Goal: Contribute content: Contribute content

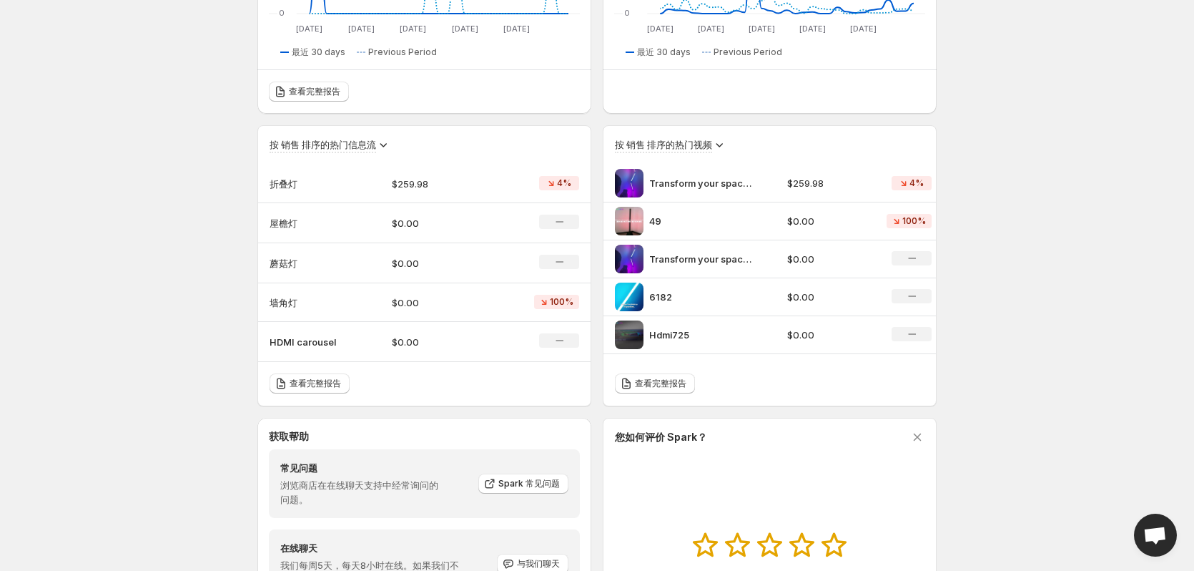
scroll to position [247, 0]
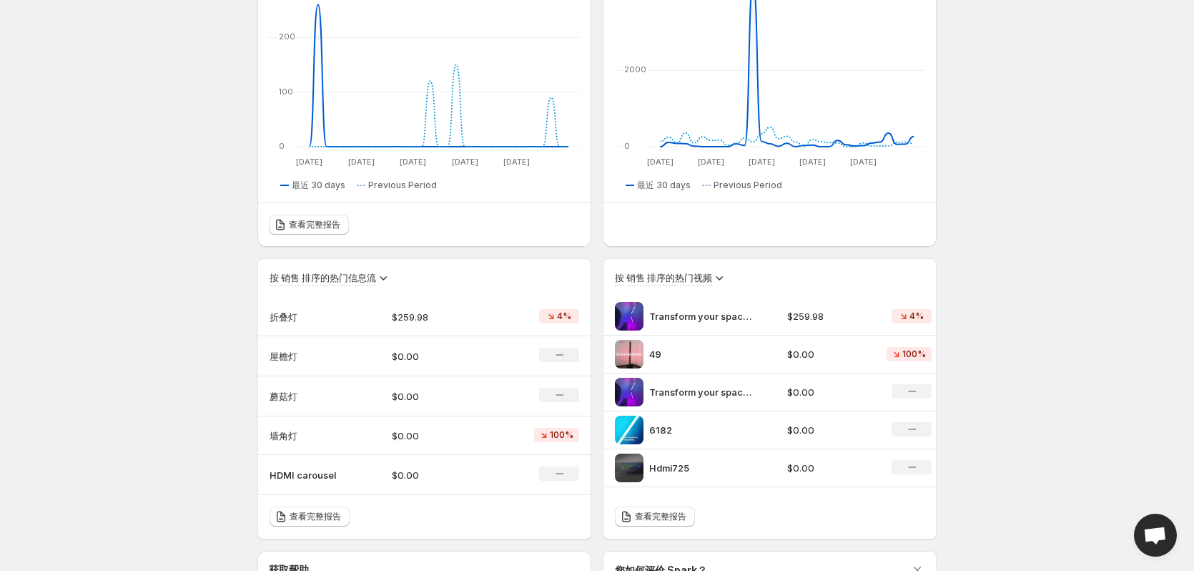
click at [506, 314] on p "Transform your space with the DeckTok Smart Foldable Floor Lamp the perfect ble…" at bounding box center [702, 316] width 107 height 14
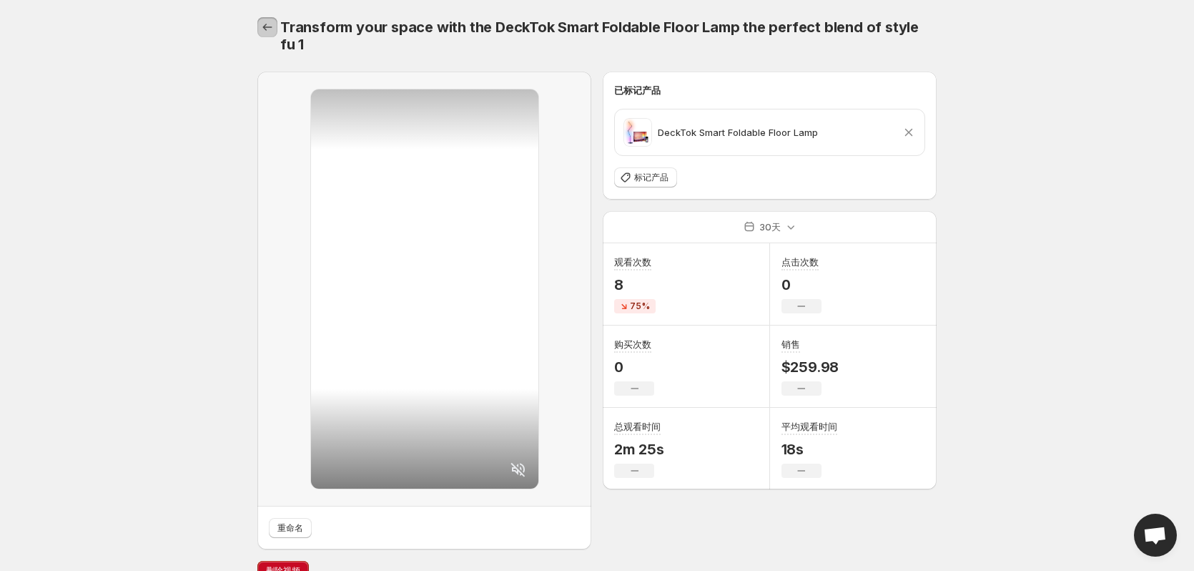
click at [269, 31] on icon "设置" at bounding box center [267, 27] width 14 height 14
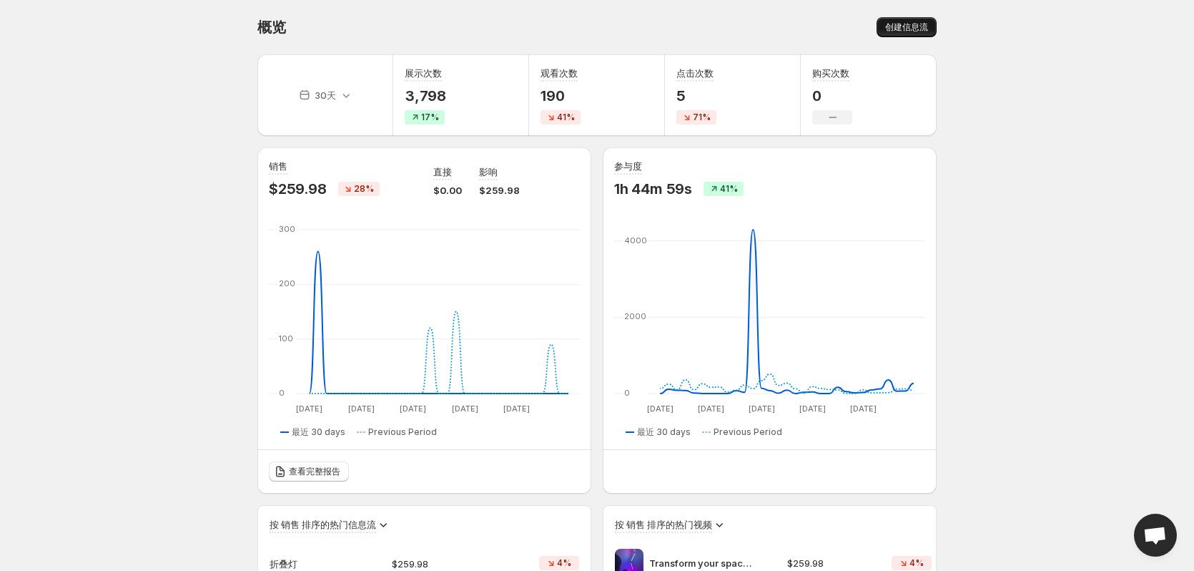
click at [506, 27] on span "创建信息流" at bounding box center [906, 26] width 43 height 11
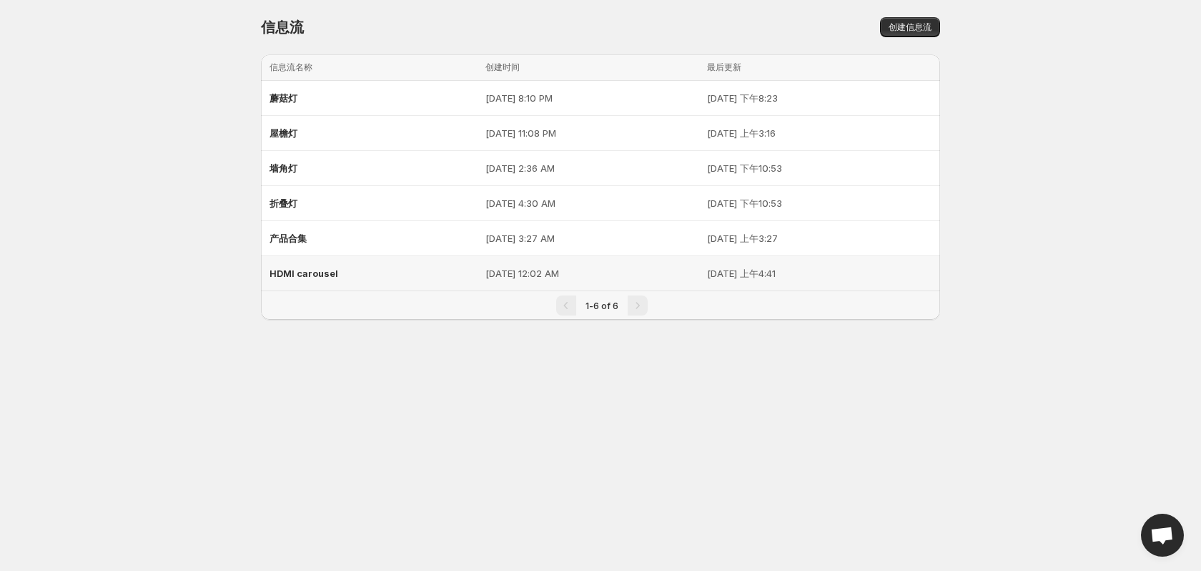
click at [311, 280] on div "HDMI carousel" at bounding box center [373, 273] width 207 height 26
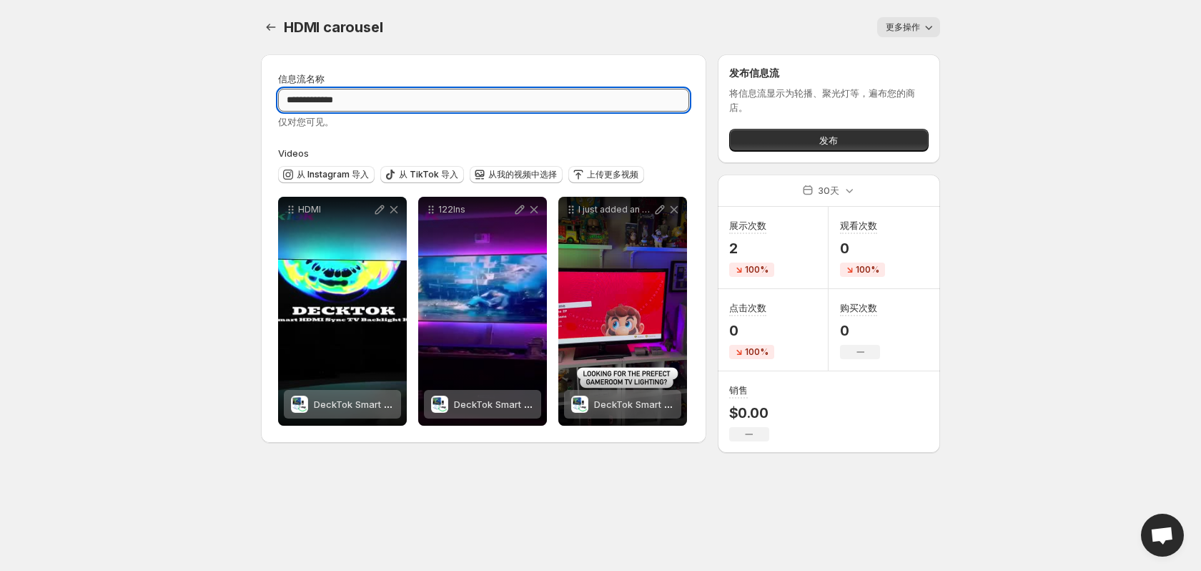
drag, startPoint x: 373, startPoint y: 102, endPoint x: 312, endPoint y: 95, distance: 61.1
click at [312, 95] on input "**********" at bounding box center [483, 100] width 411 height 23
type input "****"
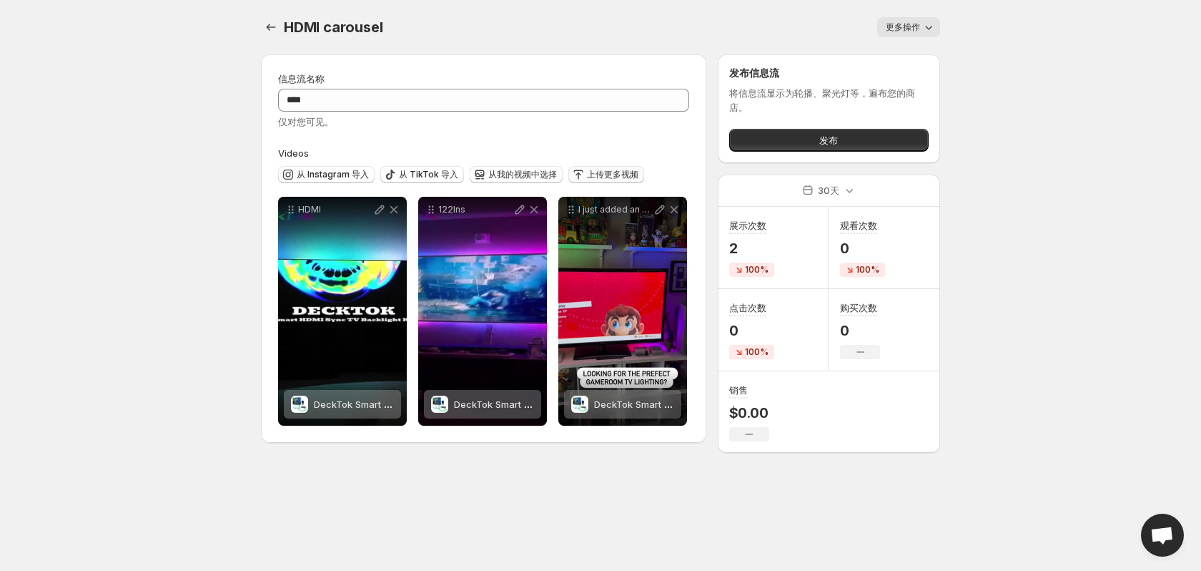
click at [506, 174] on span "上传更多视频" at bounding box center [612, 174] width 51 height 11
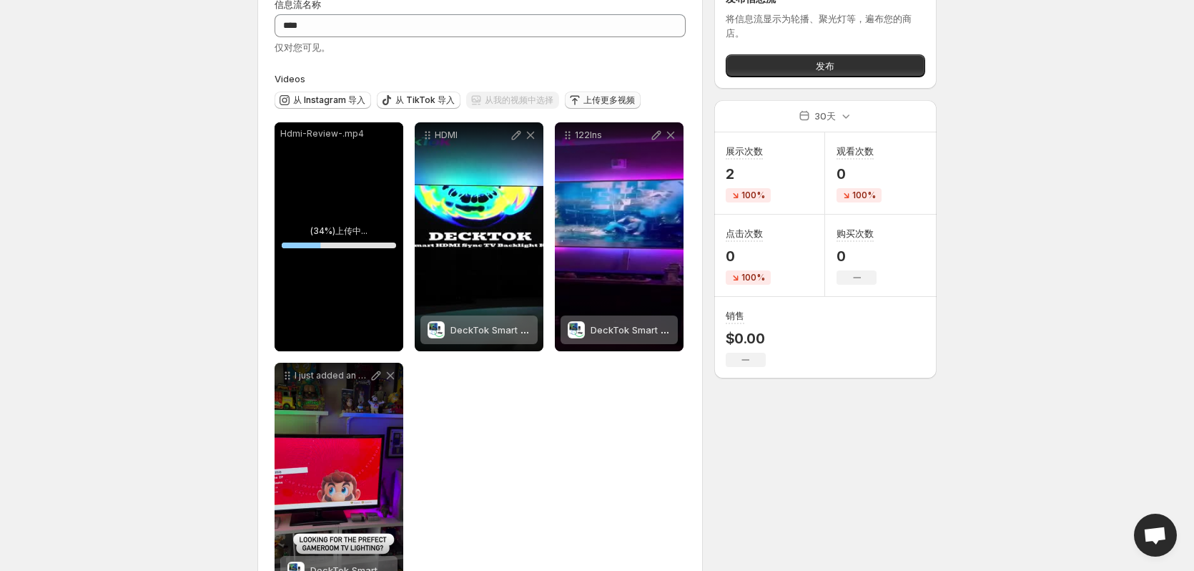
scroll to position [58, 0]
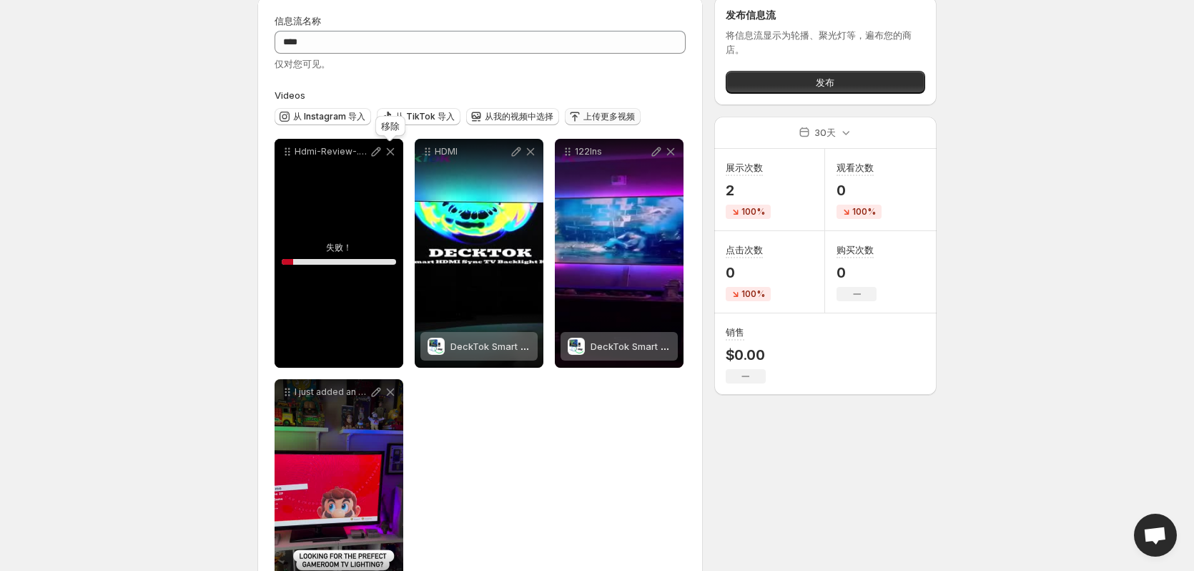
click at [390, 153] on icon at bounding box center [391, 152] width 8 height 8
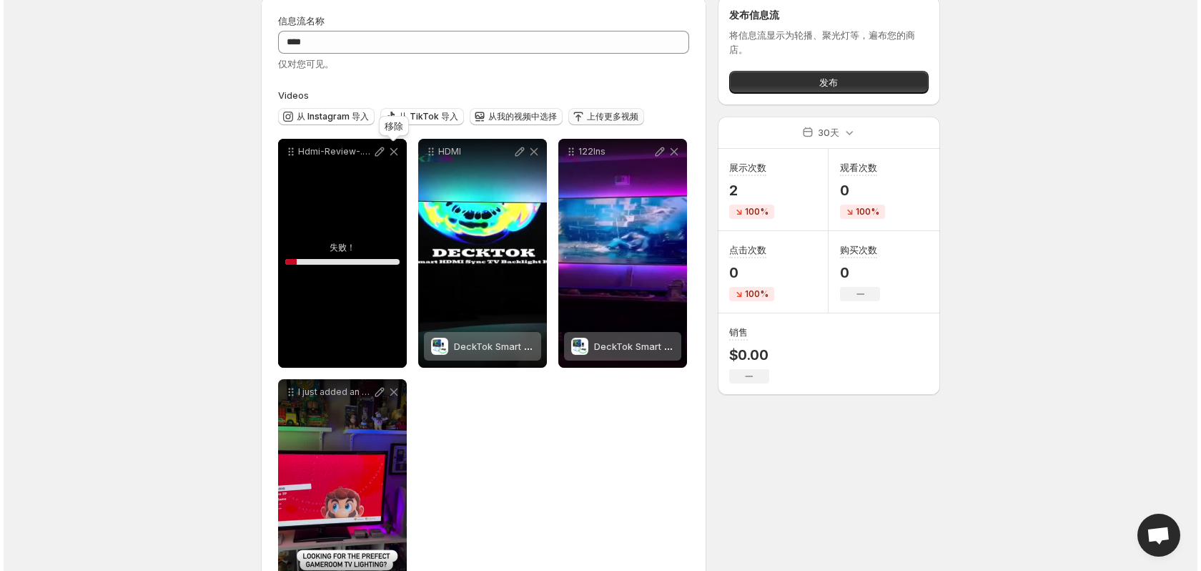
scroll to position [0, 0]
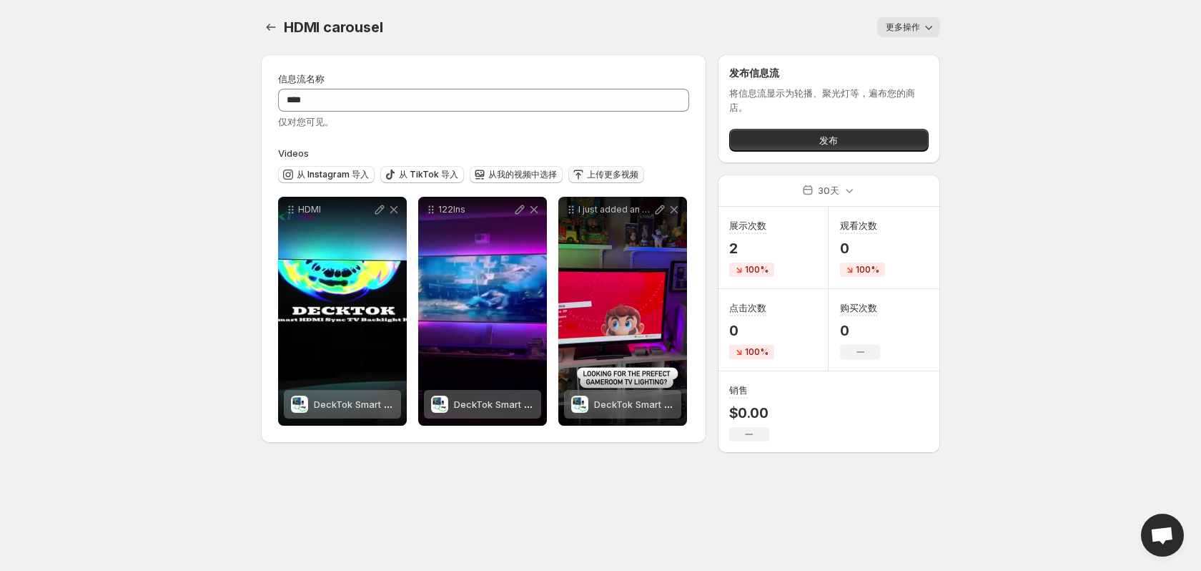
click at [506, 179] on icon "button" at bounding box center [578, 174] width 14 height 14
click at [576, 172] on icon "button" at bounding box center [578, 174] width 14 height 14
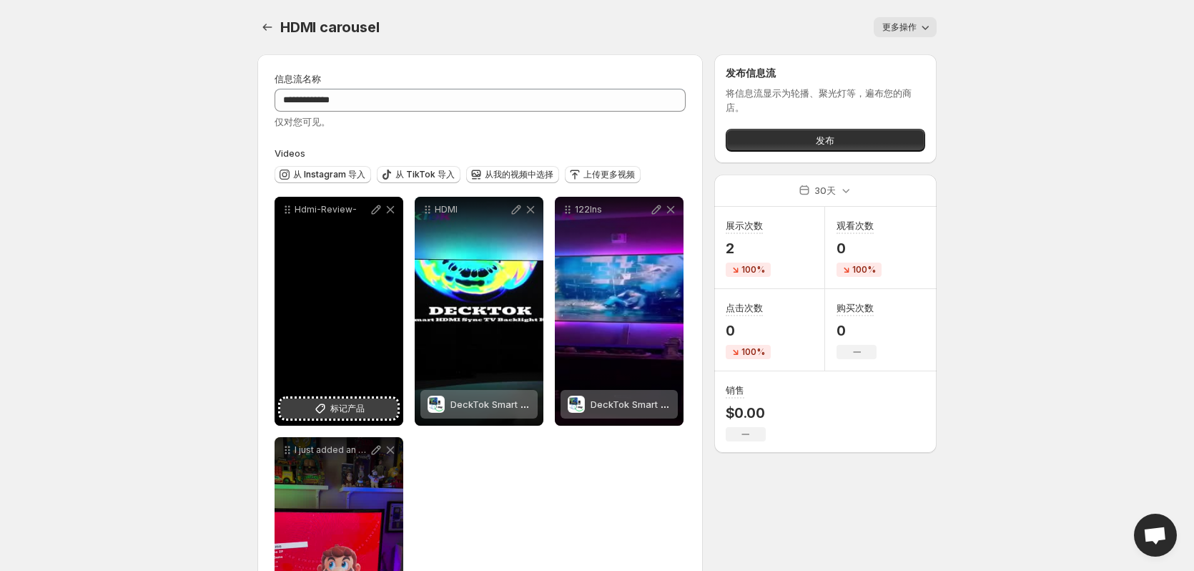
click at [347, 404] on span "标记产品" at bounding box center [347, 408] width 34 height 14
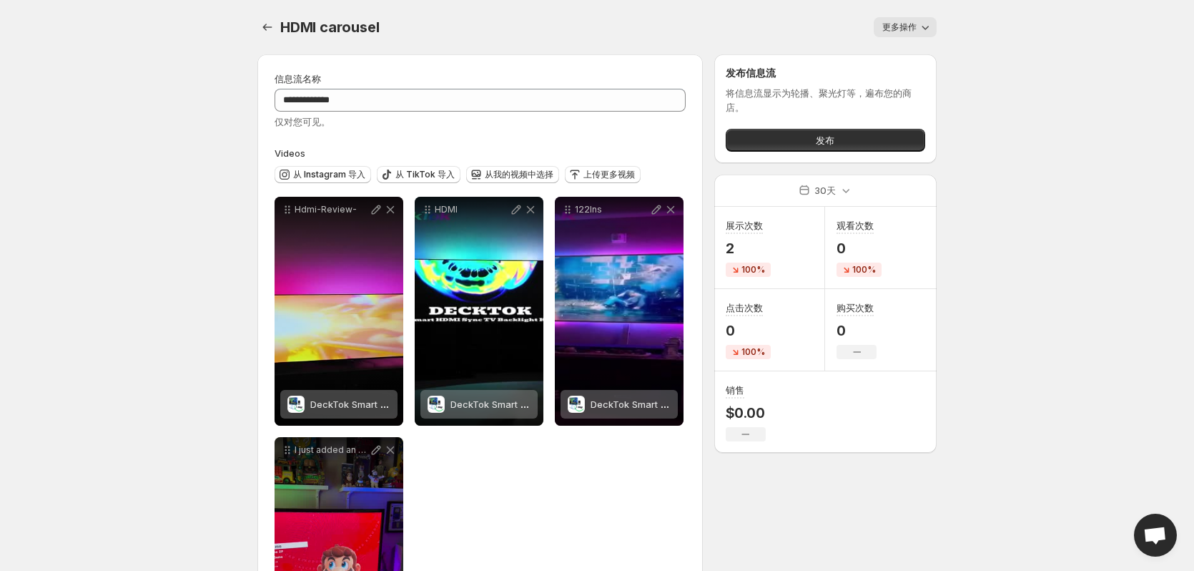
click at [197, 119] on body "**********" at bounding box center [597, 285] width 1194 height 571
